Goal: Check status: Check status

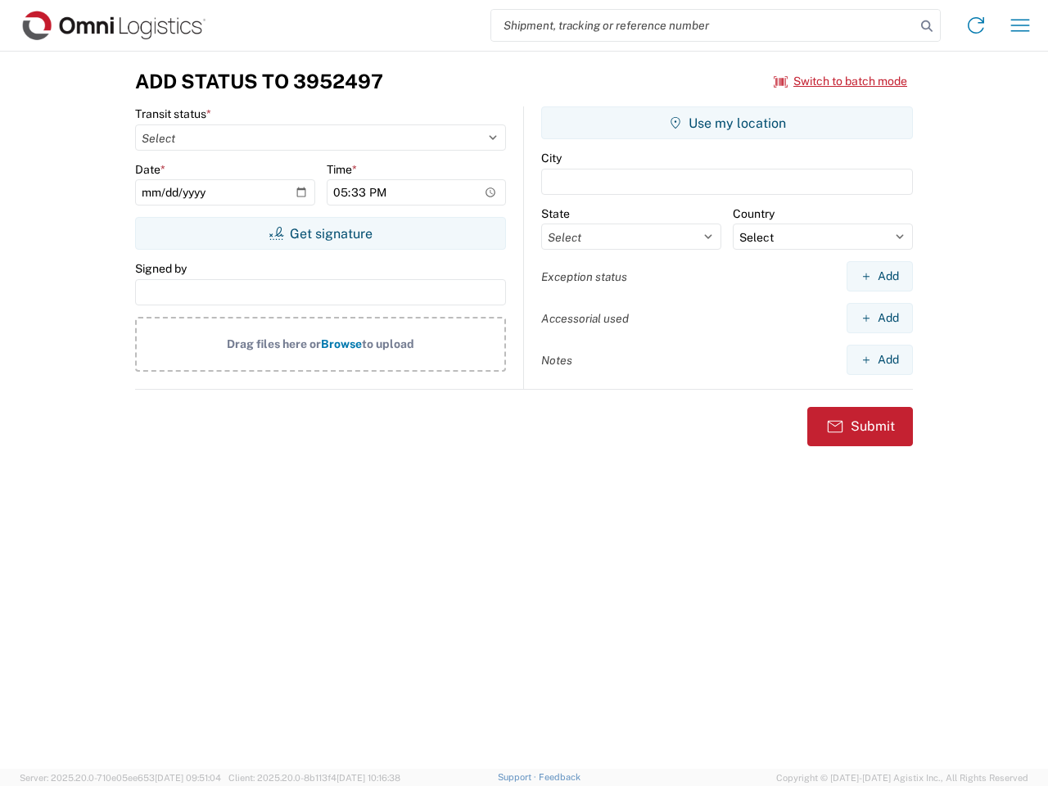
click at [704, 25] on input "search" at bounding box center [703, 25] width 424 height 31
click at [927, 26] on icon at bounding box center [927, 26] width 23 height 23
click at [976, 25] on icon at bounding box center [976, 25] width 26 height 26
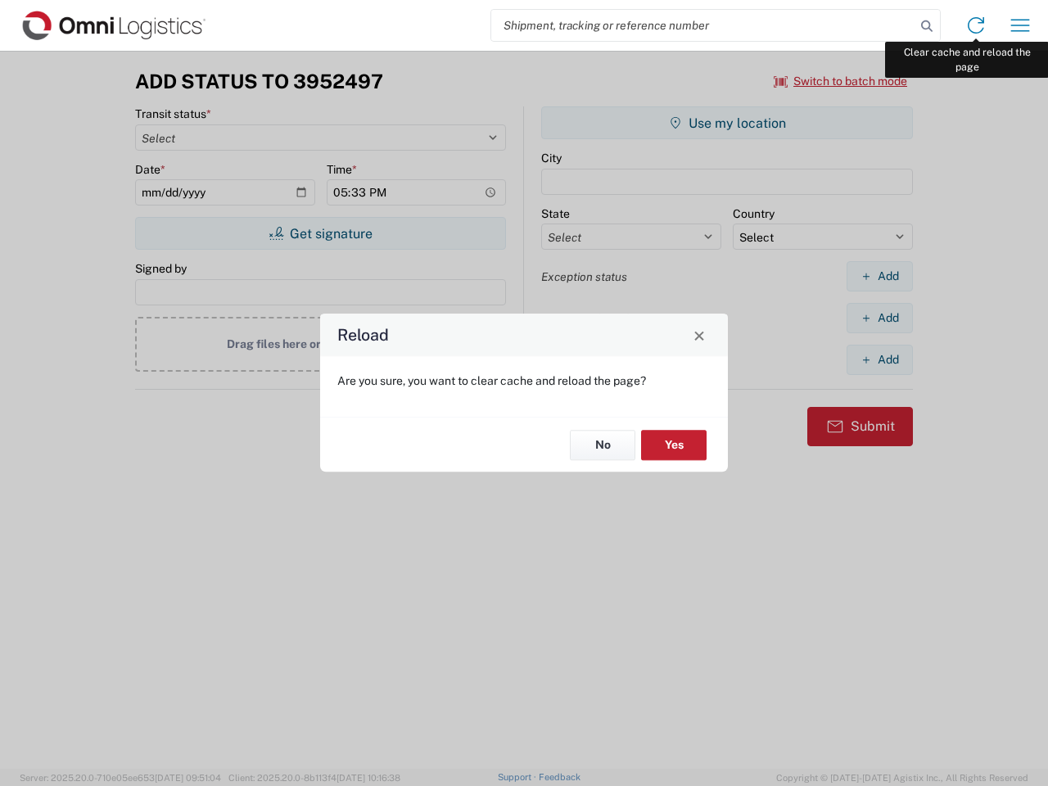
click at [1021, 25] on div "Reload Are you sure, you want to clear cache and reload the page? No Yes" at bounding box center [524, 393] width 1048 height 786
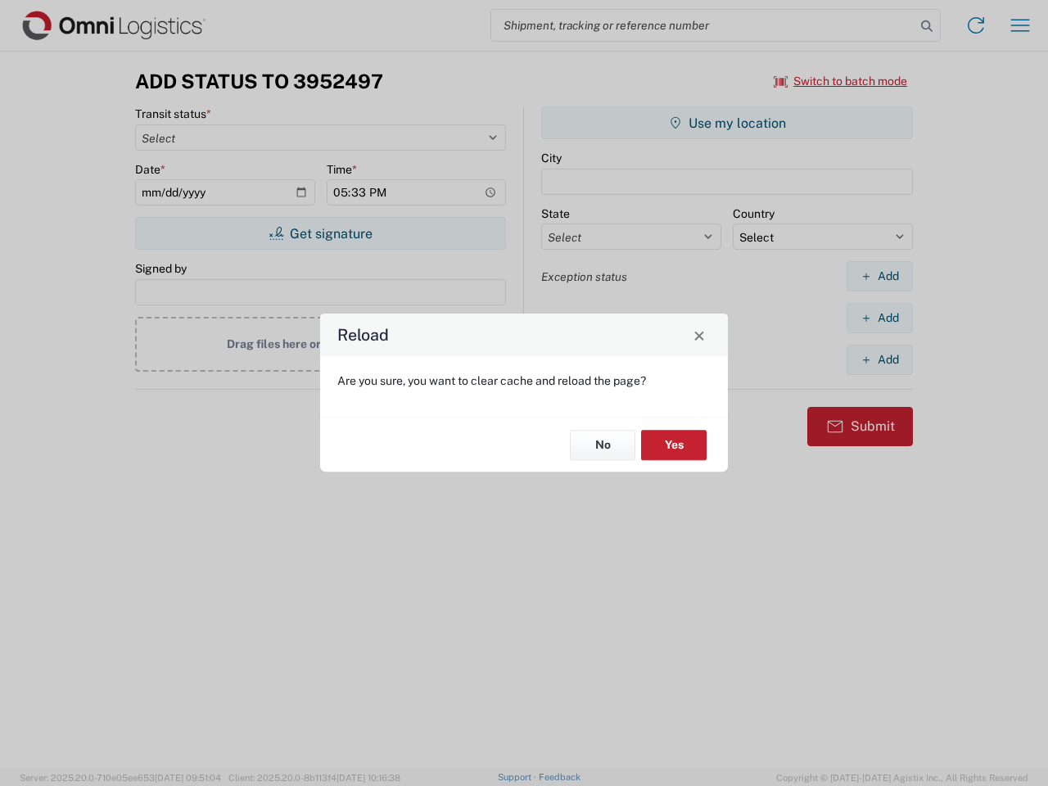
click at [841, 81] on div "Reload Are you sure, you want to clear cache and reload the page? No Yes" at bounding box center [524, 393] width 1048 height 786
click at [320, 233] on div "Reload Are you sure, you want to clear cache and reload the page? No Yes" at bounding box center [524, 393] width 1048 height 786
click at [727, 123] on div "Reload Are you sure, you want to clear cache and reload the page? No Yes" at bounding box center [524, 393] width 1048 height 786
click at [880, 276] on div "Reload Are you sure, you want to clear cache and reload the page? No Yes" at bounding box center [524, 393] width 1048 height 786
click at [880, 318] on div "Reload Are you sure, you want to clear cache and reload the page? No Yes" at bounding box center [524, 393] width 1048 height 786
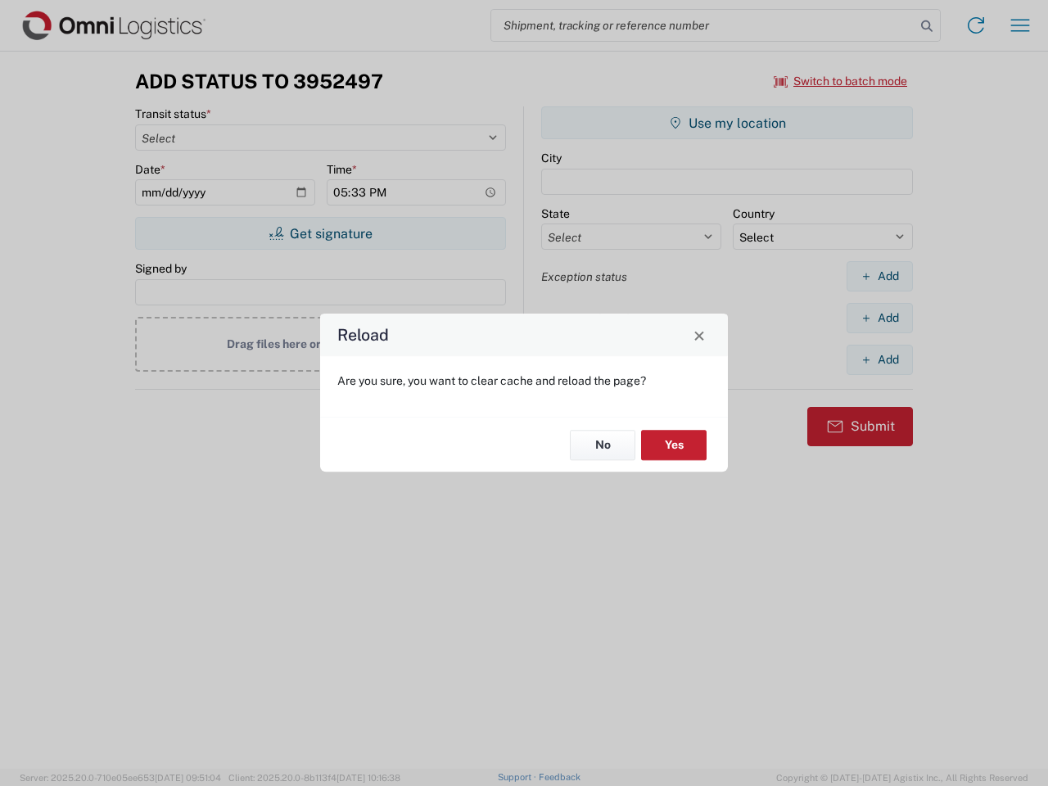
click at [880, 360] on div "Reload Are you sure, you want to clear cache and reload the page? No Yes" at bounding box center [524, 393] width 1048 height 786
